Goal: Check status: Check status

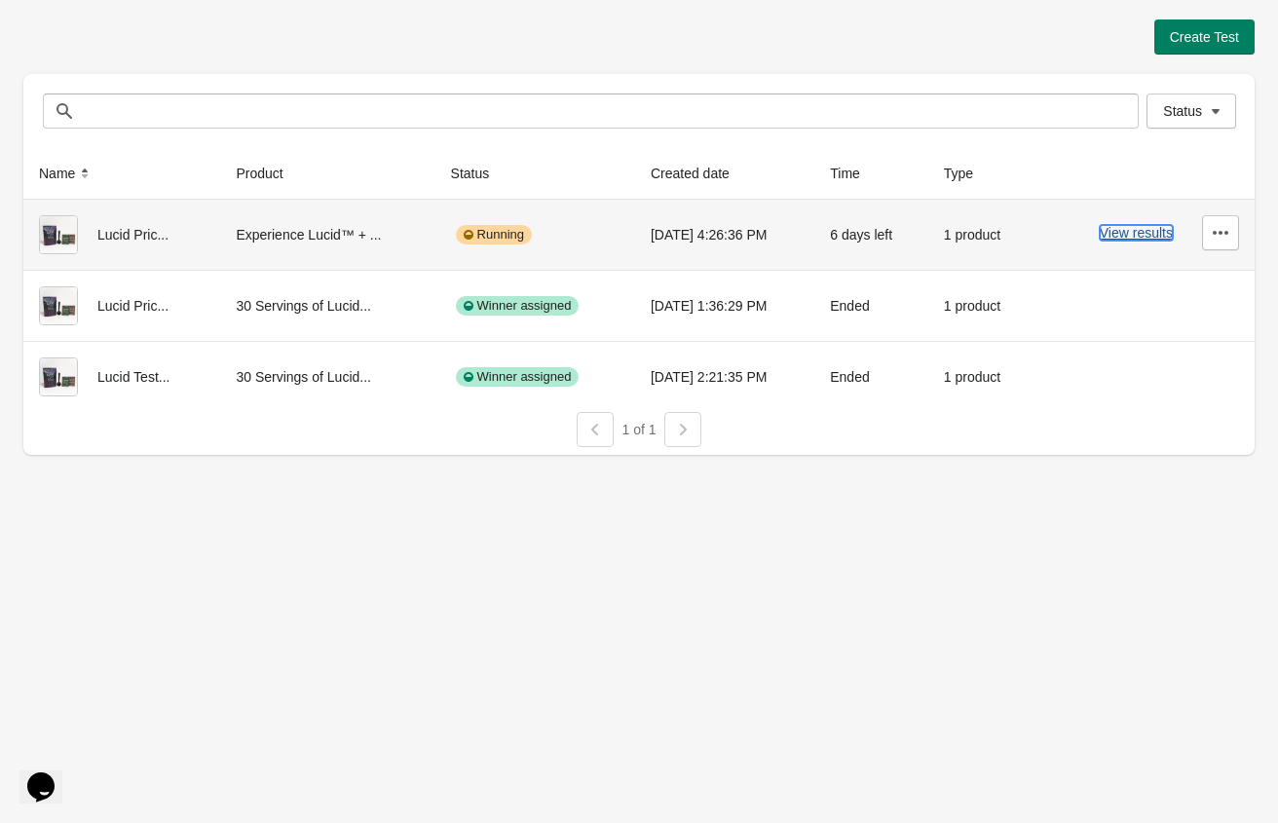
click at [1130, 238] on button "View results" at bounding box center [1136, 233] width 73 height 16
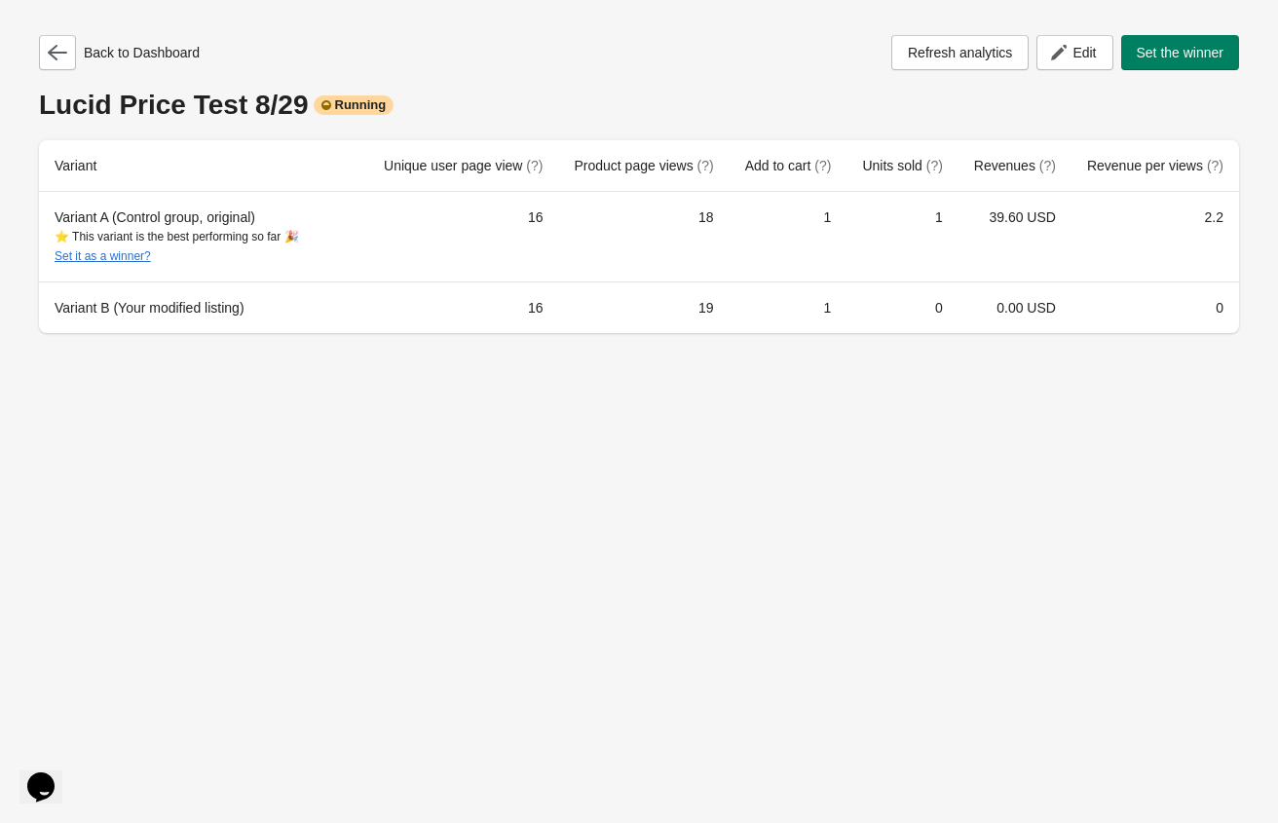
click at [724, 105] on div "Lucid Price Test 8/29 Running" at bounding box center [639, 105] width 1200 height 31
click at [989, 41] on button "Refresh analytics" at bounding box center [959, 52] width 137 height 35
